Goal: Ask a question

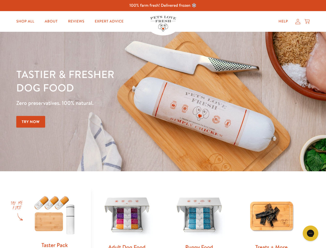
click at [163, 124] on div "Tastier & fresher dog food Zero preservatives. 100% natural. Try Now" at bounding box center [114, 101] width 196 height 68
click at [311, 233] on icon "Gorgias live chat" at bounding box center [310, 233] width 5 height 5
